Goal: Task Accomplishment & Management: Manage account settings

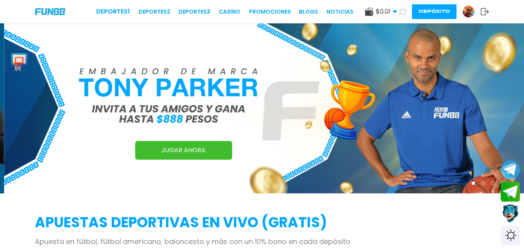
click at [469, 12] on img at bounding box center [469, 12] width 12 height 12
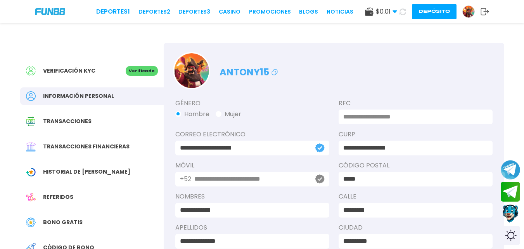
click at [425, 12] on button "Depósito" at bounding box center [434, 11] width 45 height 15
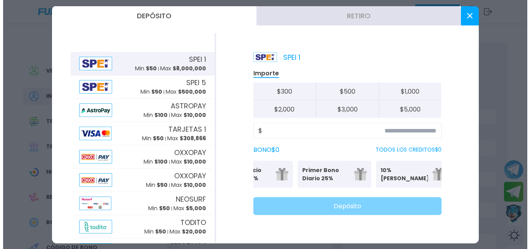
scroll to position [0, 42]
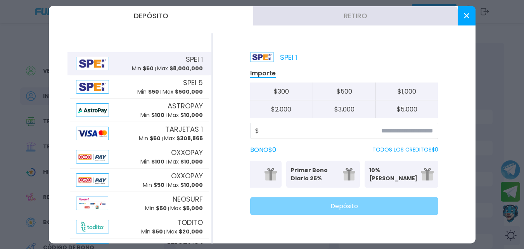
click at [465, 16] on use at bounding box center [465, 15] width 5 height 5
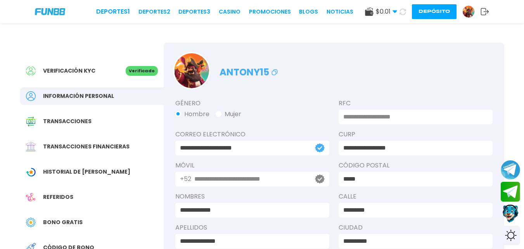
click at [486, 17] on div "$ 0.01 Dinero Real $ 0.01 Depósito Retiro Depósito" at bounding box center [427, 11] width 124 height 15
click at [486, 13] on use at bounding box center [485, 11] width 8 height 7
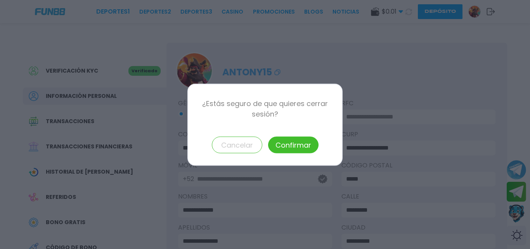
click at [298, 147] on button "Confirmar" at bounding box center [293, 144] width 50 height 17
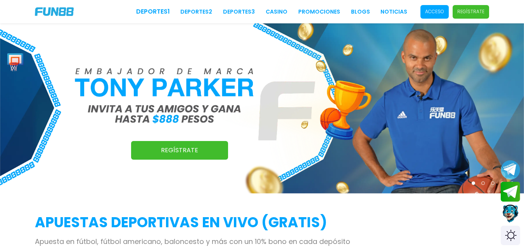
click at [434, 12] on p "Acceso" at bounding box center [434, 11] width 19 height 7
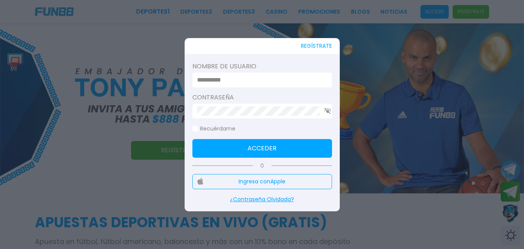
click at [243, 78] on input at bounding box center [260, 79] width 126 height 9
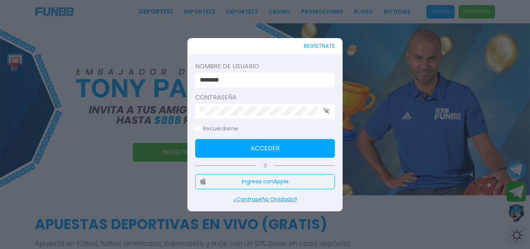
click at [253, 79] on input "********" at bounding box center [263, 79] width 126 height 9
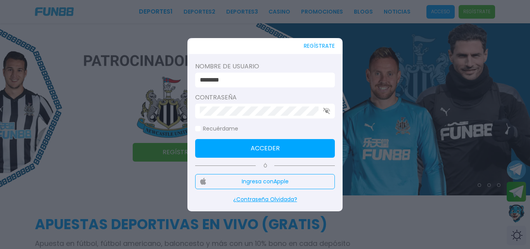
type input "******"
click at [314, 145] on button "Acceder" at bounding box center [265, 148] width 140 height 19
